Goal: Leave review/rating: Leave review/rating

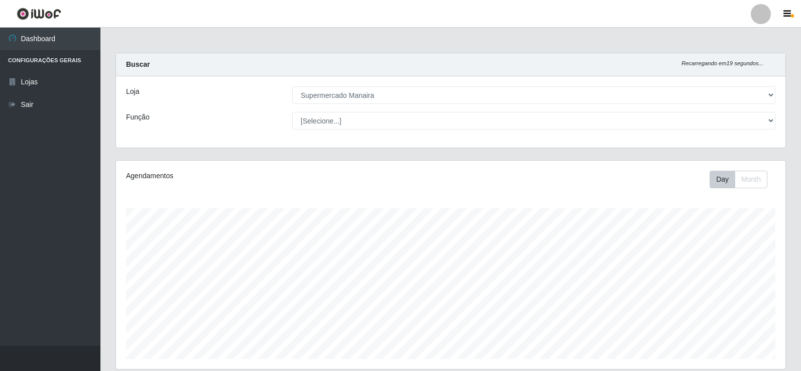
select select "443"
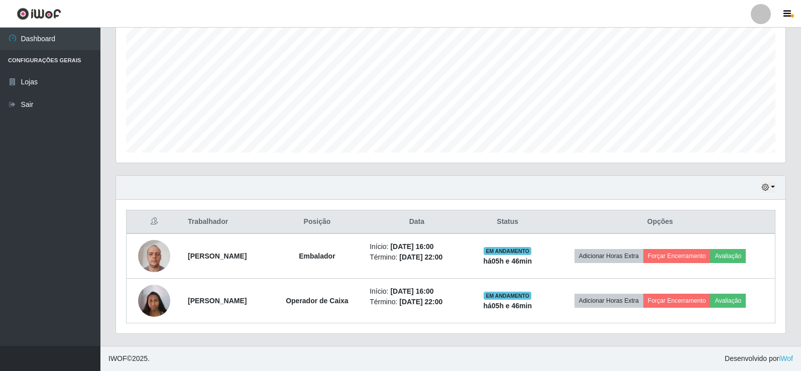
scroll to position [208, 669]
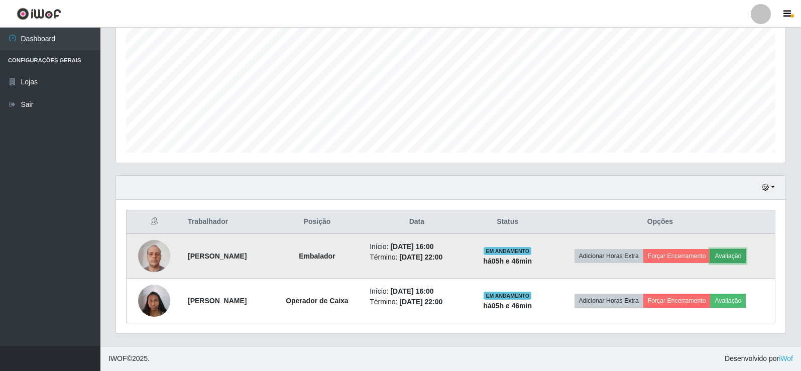
click at [744, 258] on button "Avaliação" at bounding box center [728, 256] width 36 height 14
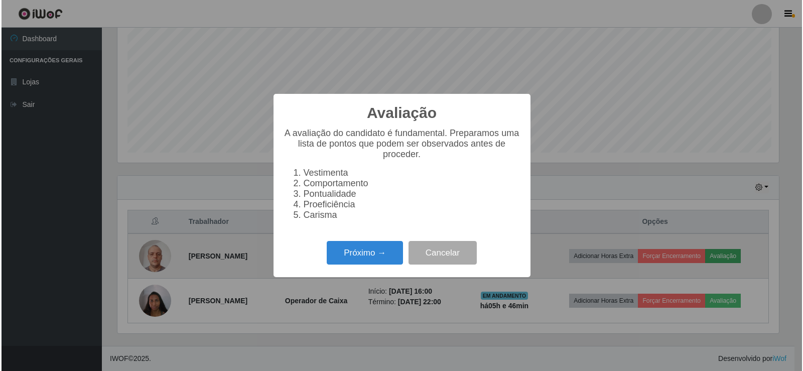
scroll to position [208, 664]
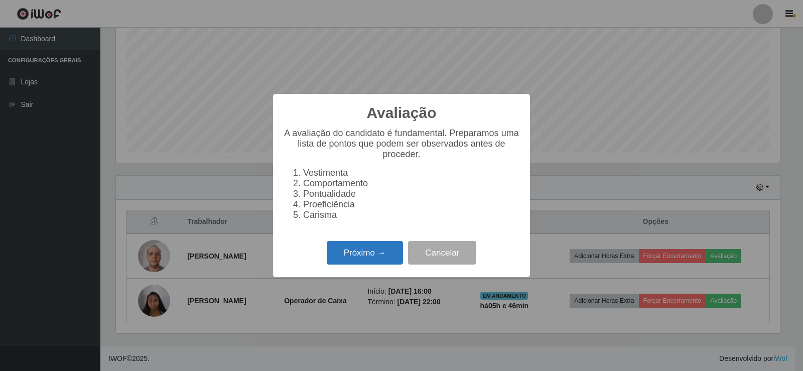
click at [377, 265] on button "Próximo →" at bounding box center [365, 253] width 76 height 24
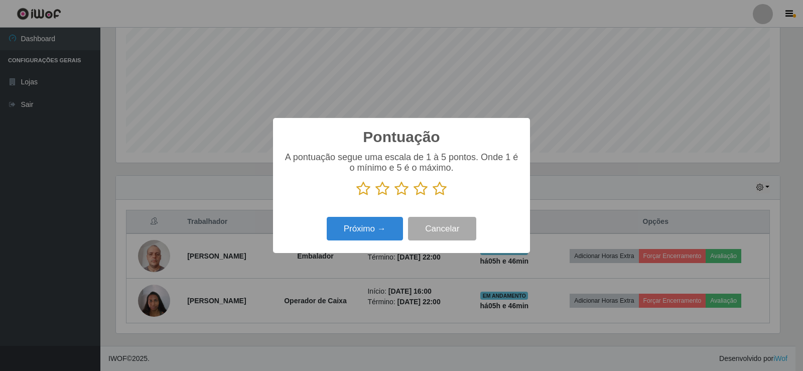
click at [439, 188] on icon at bounding box center [440, 188] width 14 height 15
click at [433, 196] on input "radio" at bounding box center [433, 196] width 0 height 0
click at [377, 229] on button "Próximo →" at bounding box center [365, 229] width 76 height 24
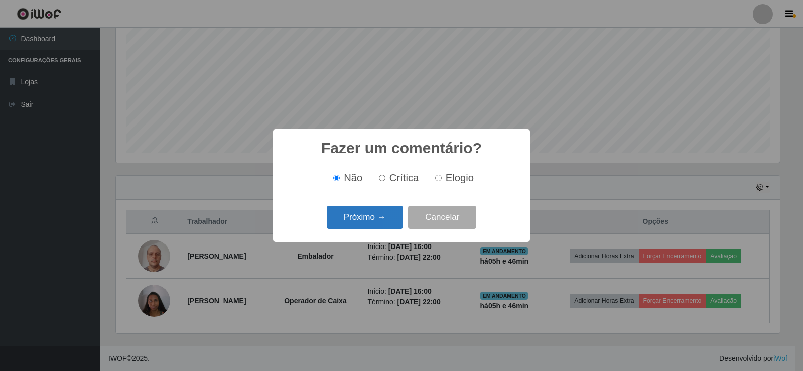
click at [379, 224] on button "Próximo →" at bounding box center [365, 218] width 76 height 24
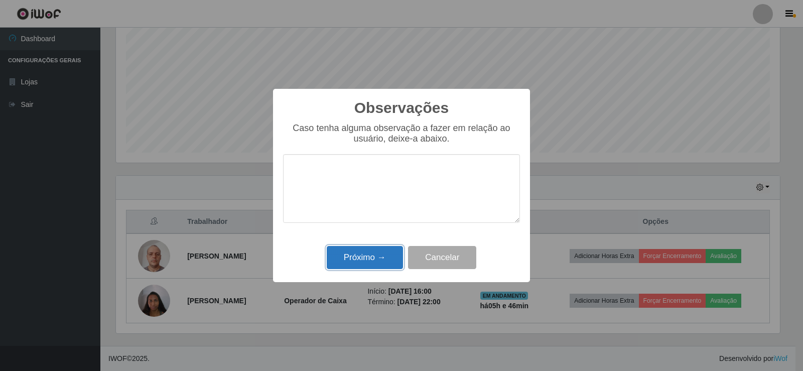
click at [378, 254] on button "Próximo →" at bounding box center [365, 258] width 76 height 24
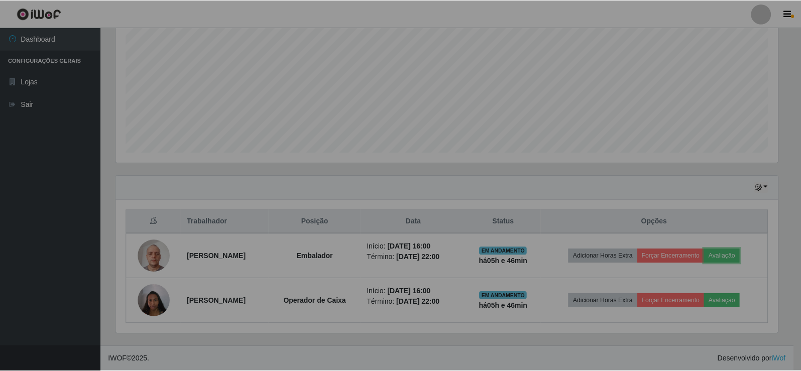
scroll to position [208, 669]
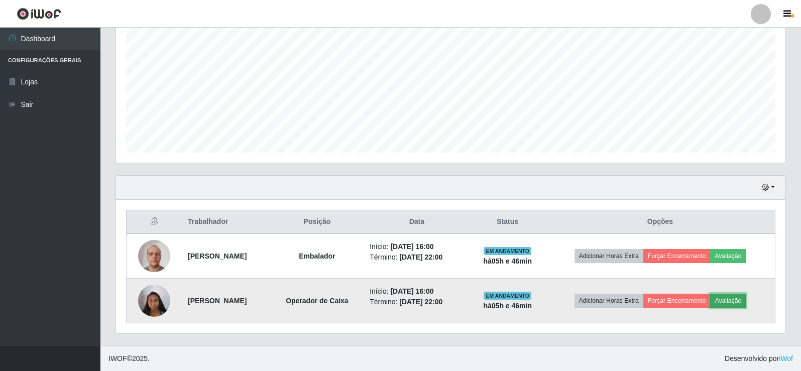
click at [745, 301] on button "Avaliação" at bounding box center [728, 301] width 36 height 14
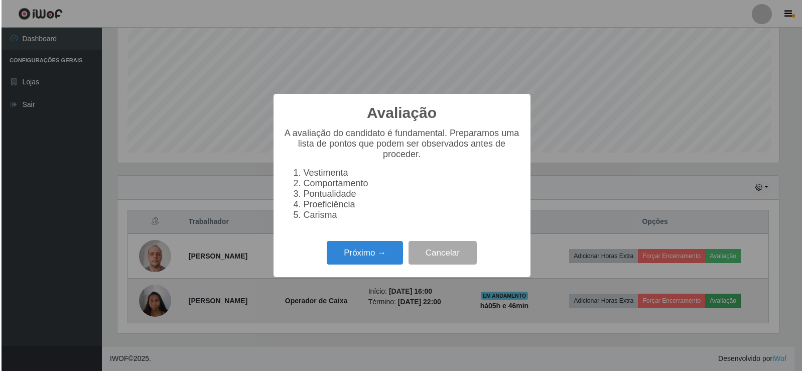
scroll to position [208, 664]
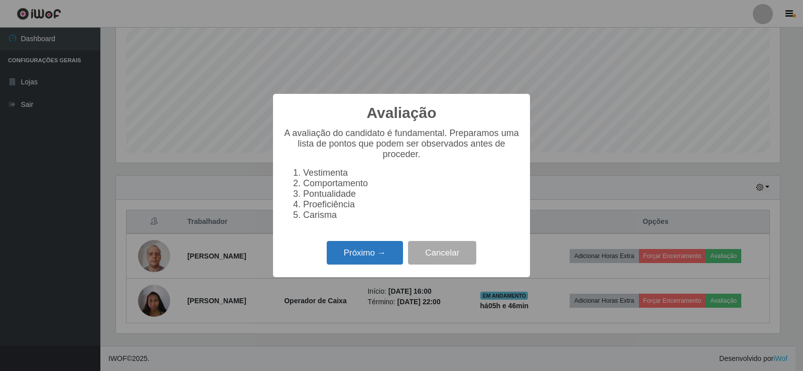
click at [385, 265] on button "Próximo →" at bounding box center [365, 253] width 76 height 24
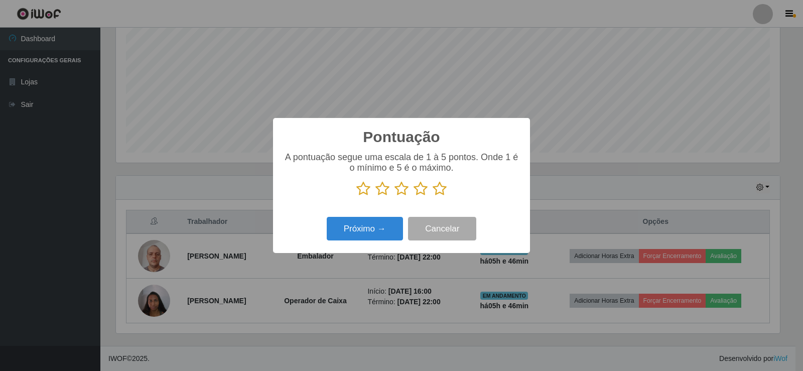
scroll to position [501735, 501279]
click at [440, 192] on icon at bounding box center [440, 188] width 14 height 15
click at [433, 196] on input "radio" at bounding box center [433, 196] width 0 height 0
click at [375, 236] on button "Próximo →" at bounding box center [365, 229] width 76 height 24
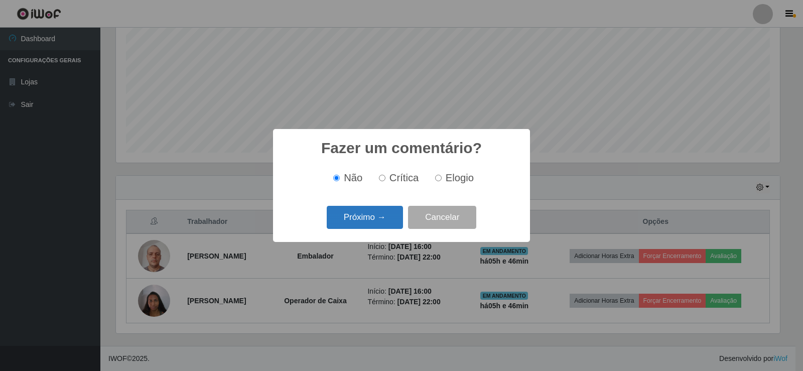
click at [381, 217] on button "Próximo →" at bounding box center [365, 218] width 76 height 24
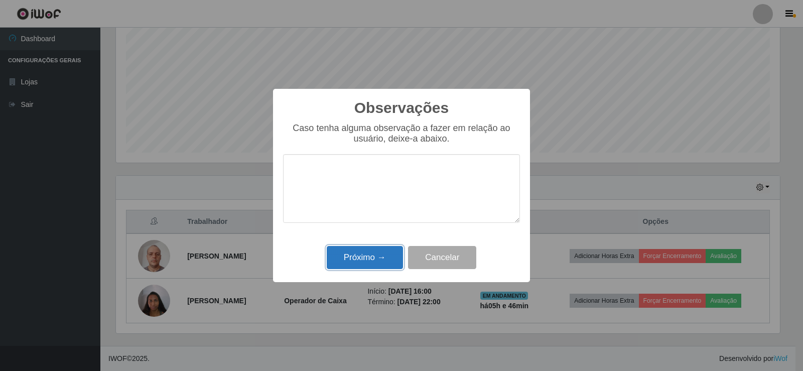
click at [375, 255] on button "Próximo →" at bounding box center [365, 258] width 76 height 24
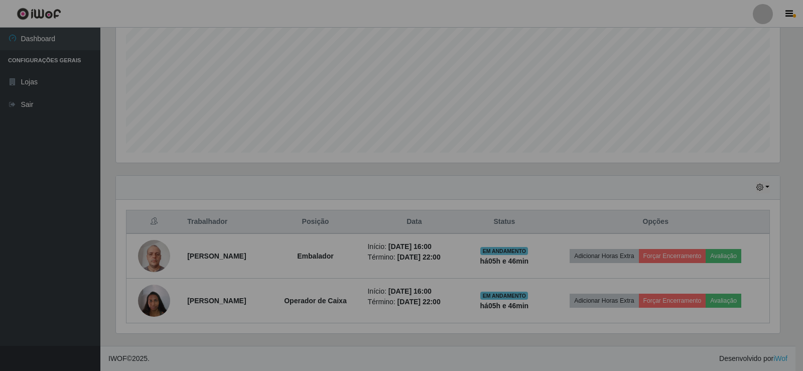
scroll to position [208, 669]
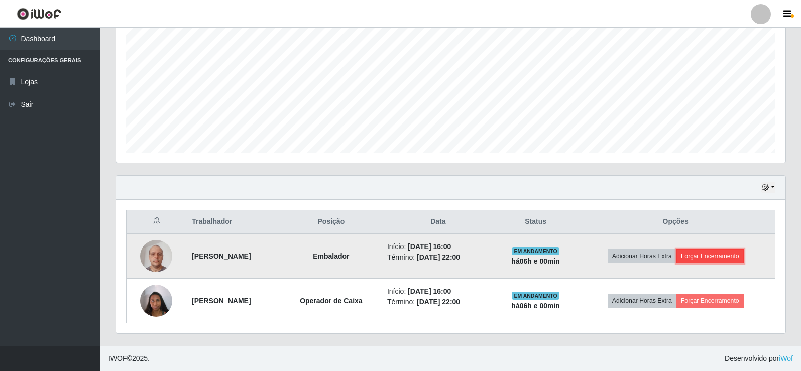
click at [723, 255] on button "Forçar Encerramento" at bounding box center [709, 256] width 67 height 14
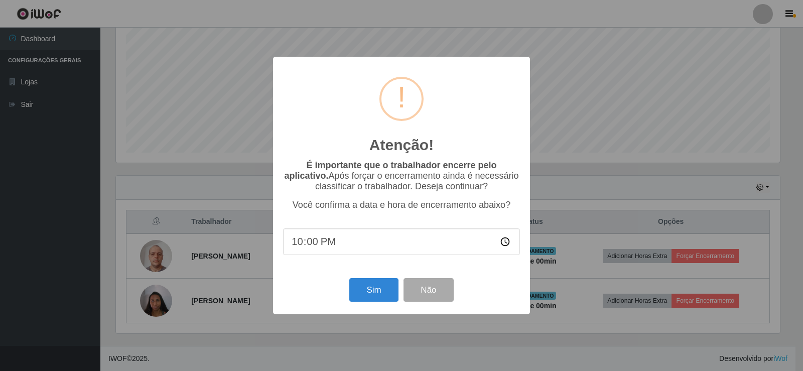
click at [306, 244] on input "22:00" at bounding box center [401, 241] width 237 height 27
click at [383, 295] on button "Sim" at bounding box center [373, 290] width 49 height 24
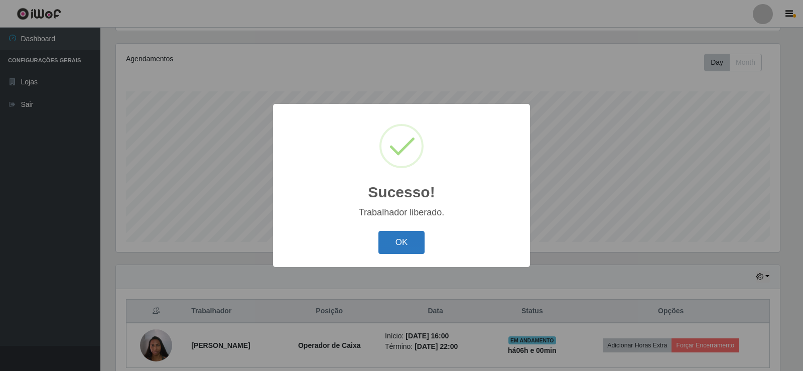
click at [409, 242] on button "OK" at bounding box center [401, 243] width 47 height 24
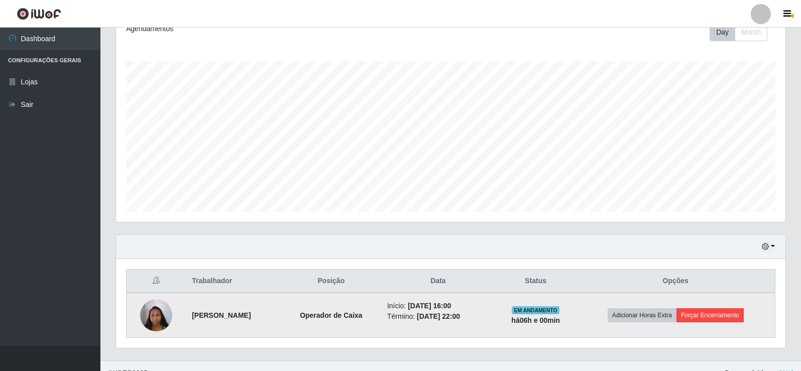
scroll to position [162, 0]
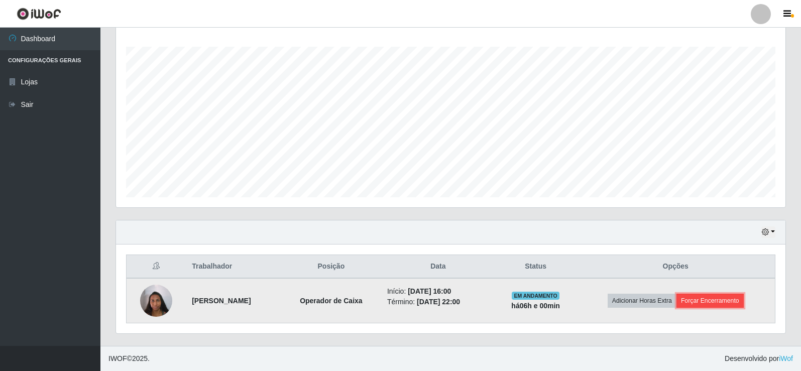
click at [711, 298] on button "Forçar Encerramento" at bounding box center [709, 301] width 67 height 14
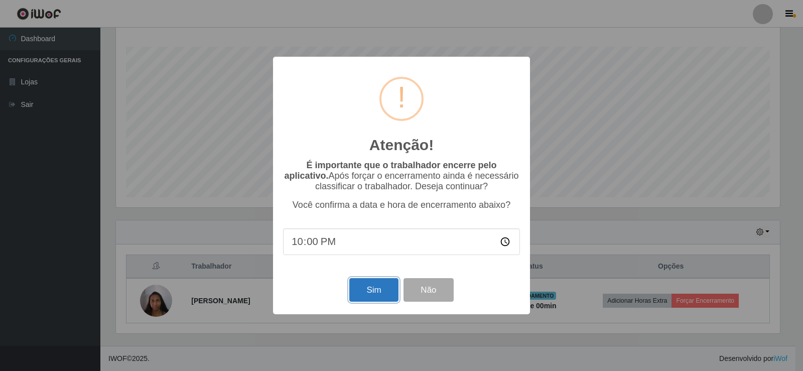
click at [366, 293] on button "Sim" at bounding box center [373, 290] width 49 height 24
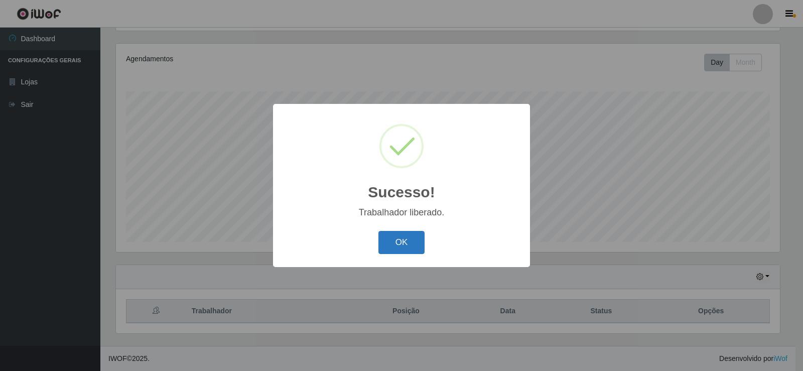
click at [389, 239] on button "OK" at bounding box center [401, 243] width 47 height 24
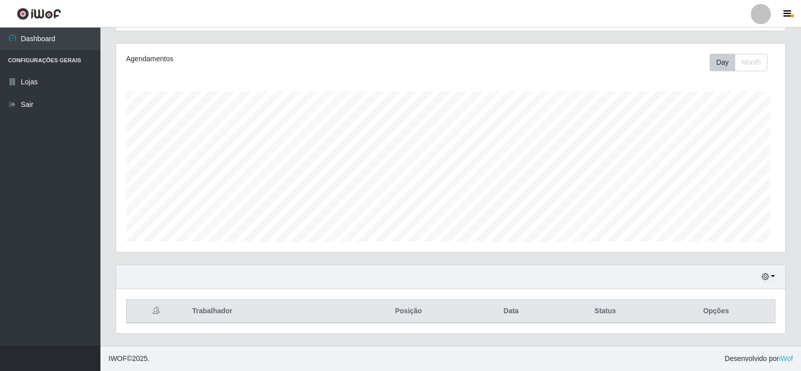
scroll to position [208, 669]
